Goal: Task Accomplishment & Management: Manage account settings

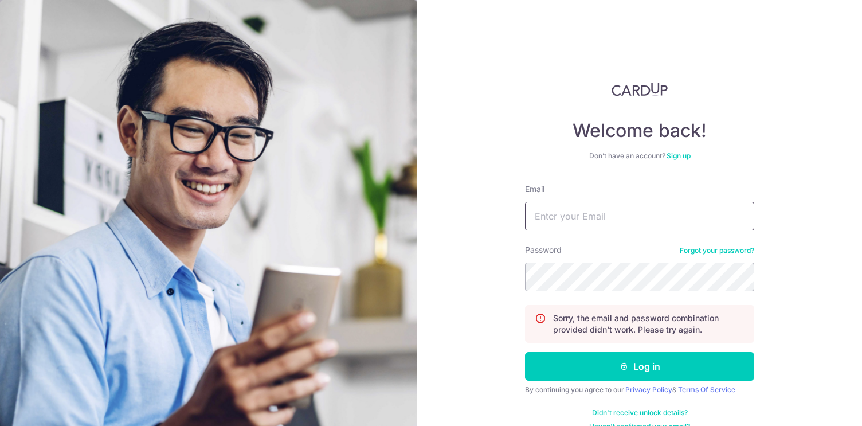
click at [659, 208] on input "Email" at bounding box center [639, 216] width 229 height 29
type input "[EMAIL_ADDRESS][DOMAIN_NAME]"
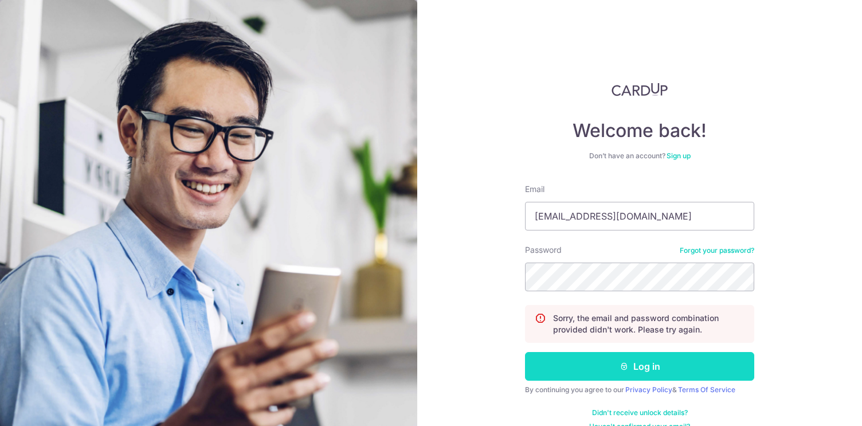
click at [640, 365] on button "Log in" at bounding box center [639, 366] width 229 height 29
